Goal: Task Accomplishment & Management: Manage account settings

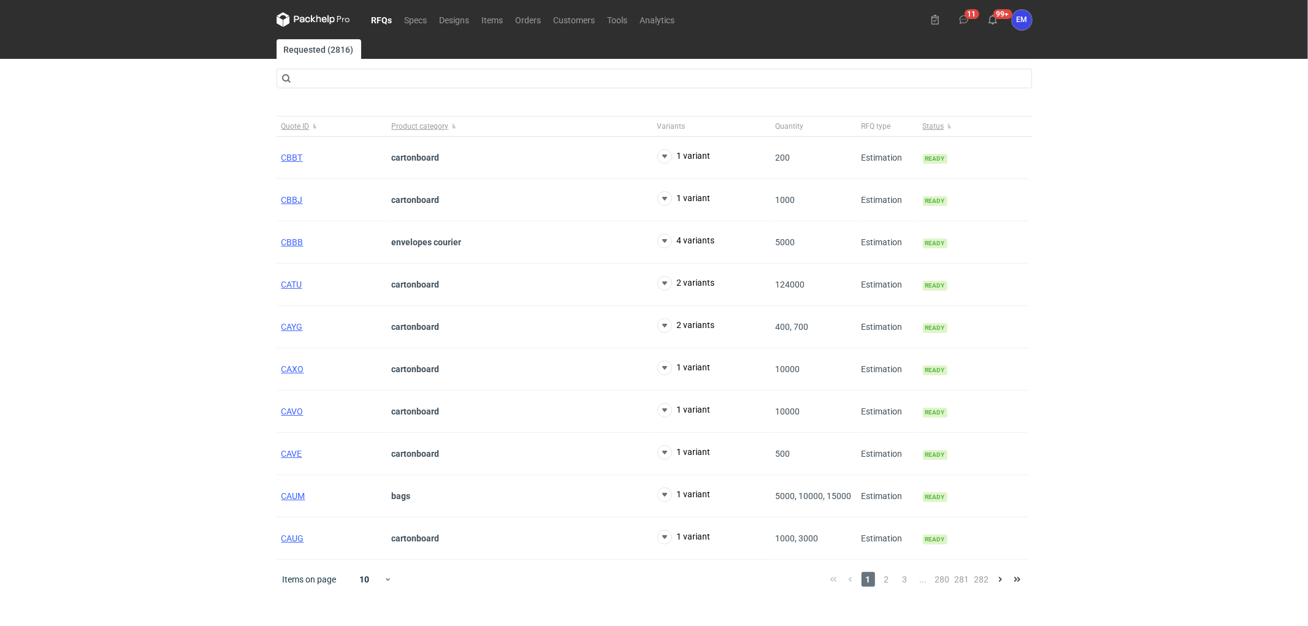
click at [140, 288] on div "RFQs Specs Designs Items Orders Customers Tools Analytics 11 99+ EM [PERSON_NAM…" at bounding box center [654, 313] width 1308 height 626
click at [516, 17] on link "Orders" at bounding box center [529, 19] width 38 height 15
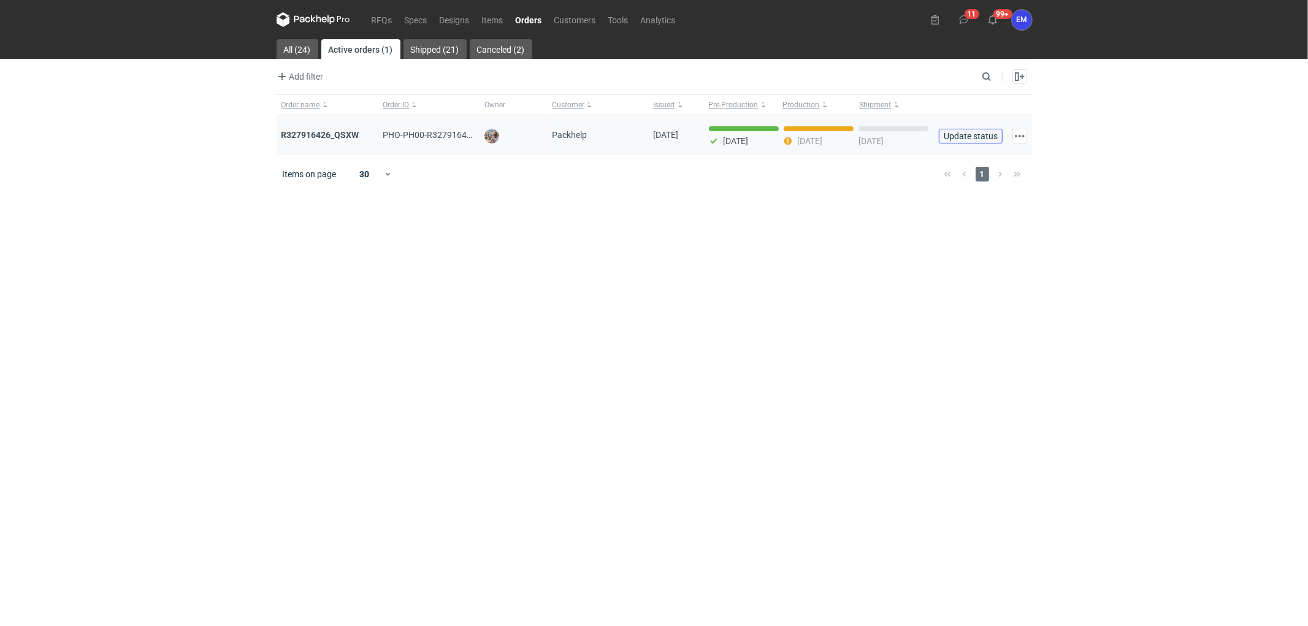
click at [974, 136] on span "Update status" at bounding box center [971, 136] width 53 height 9
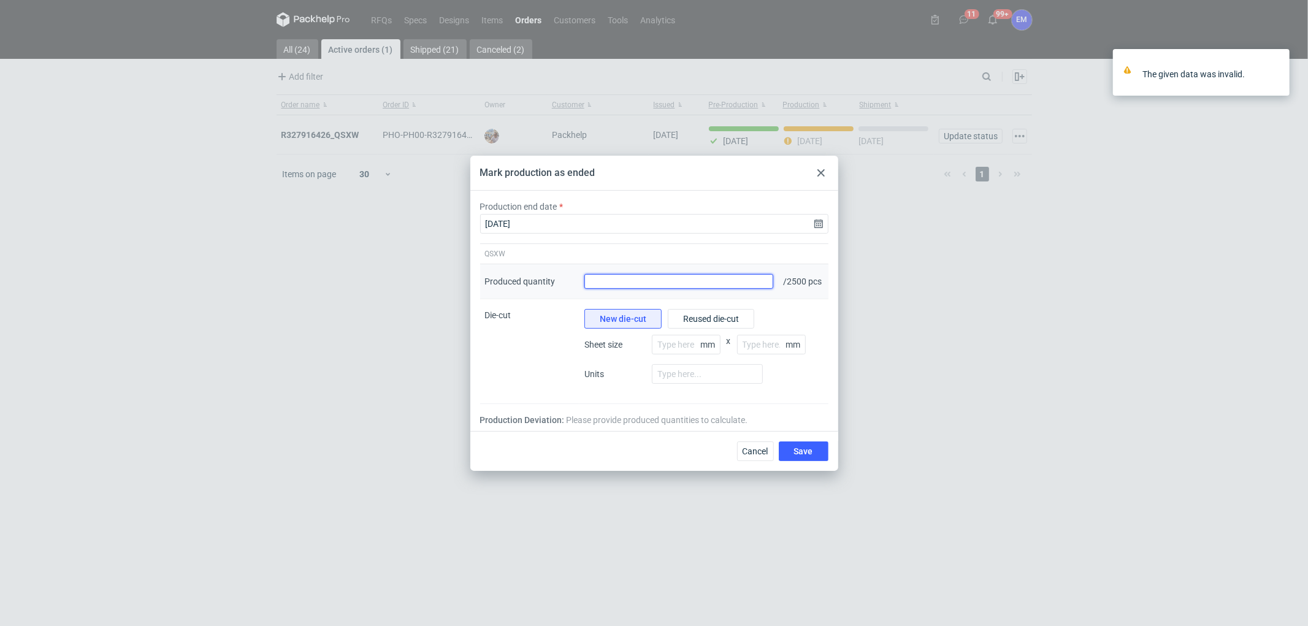
click at [624, 283] on input "Produced quantity" at bounding box center [680, 281] width 190 height 15
type input "2500"
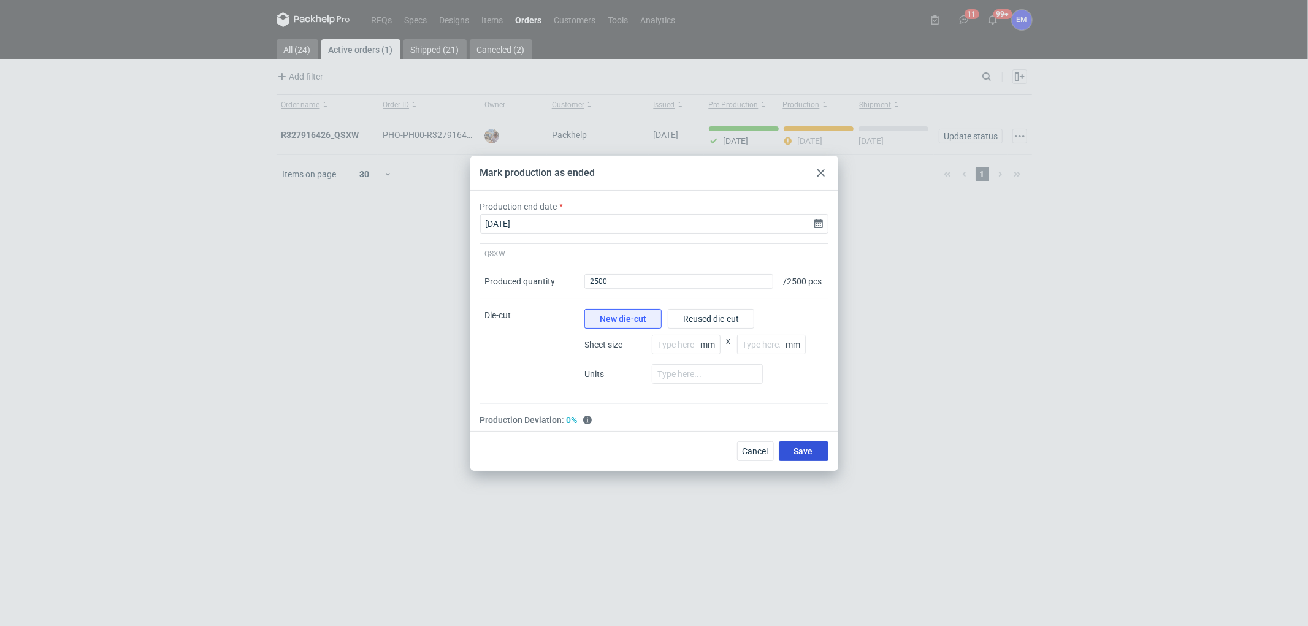
click at [797, 451] on span "Save" at bounding box center [803, 451] width 19 height 9
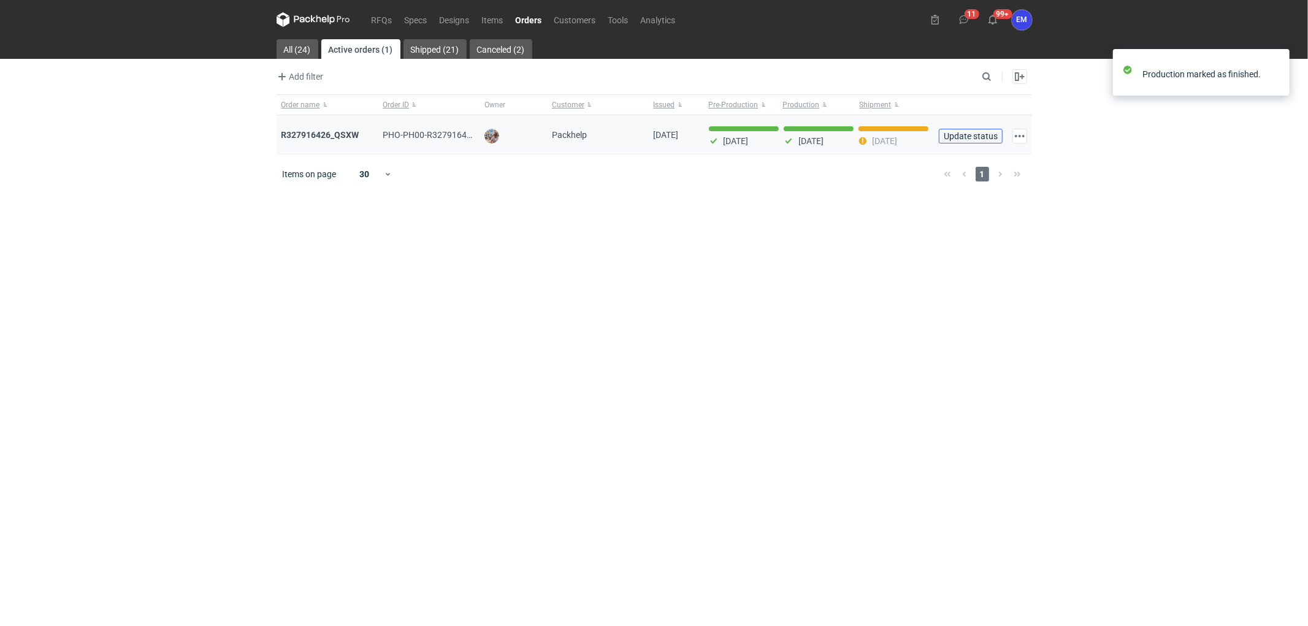
click at [969, 138] on span "Update status" at bounding box center [971, 136] width 53 height 9
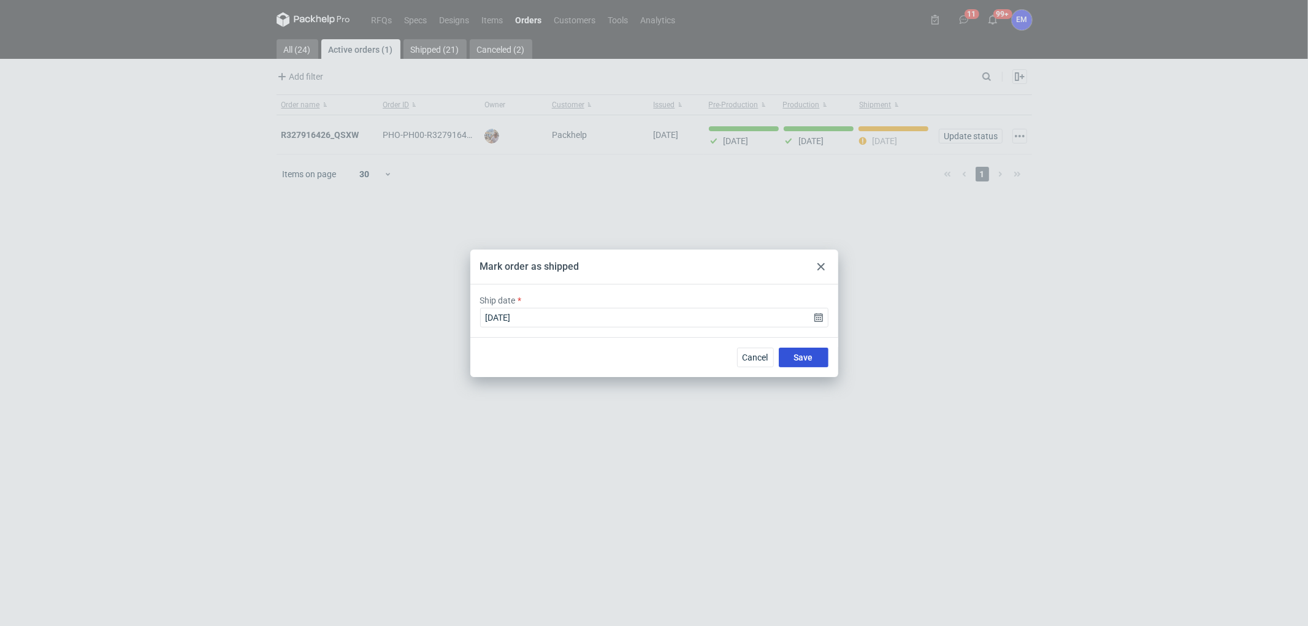
click at [805, 356] on span "Save" at bounding box center [803, 357] width 19 height 9
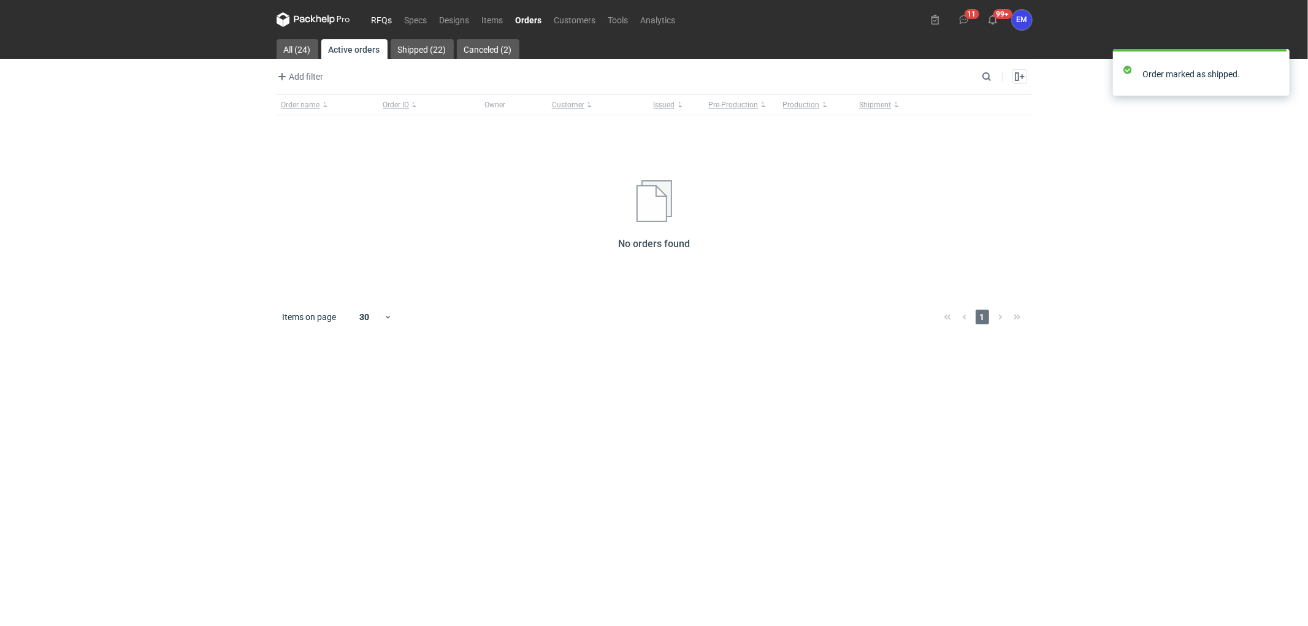
click at [383, 12] on link "RFQs" at bounding box center [382, 19] width 33 height 15
